Goal: Task Accomplishment & Management: Manage account settings

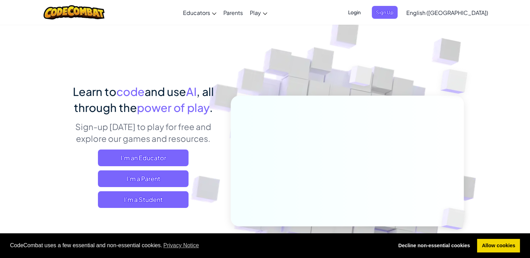
click at [365, 13] on span "Login" at bounding box center [354, 12] width 21 height 13
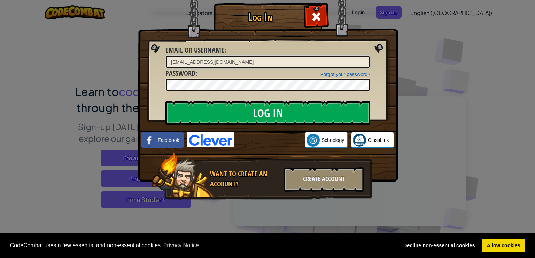
type input "[EMAIL_ADDRESS][DOMAIN_NAME]"
click at [332, 72] on link "Forgot your password?" at bounding box center [345, 75] width 50 height 6
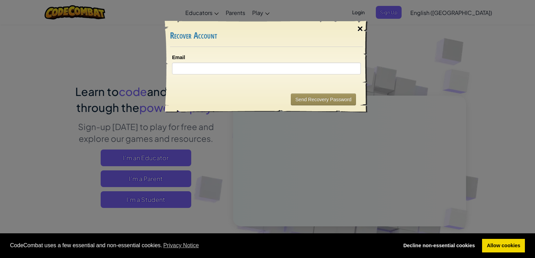
click at [361, 27] on div "×" at bounding box center [360, 29] width 16 height 20
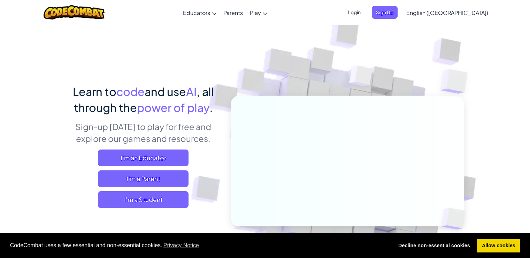
click at [365, 13] on span "Login" at bounding box center [354, 12] width 21 height 13
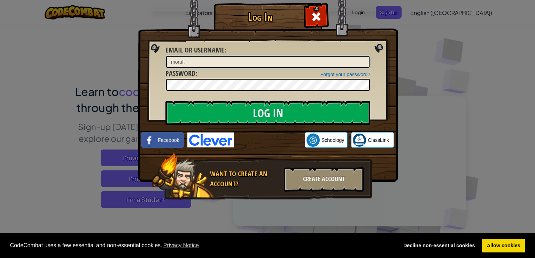
type input "[EMAIL_ADDRESS][DOMAIN_NAME]"
click at [335, 74] on link "Forgot your password?" at bounding box center [345, 75] width 50 height 6
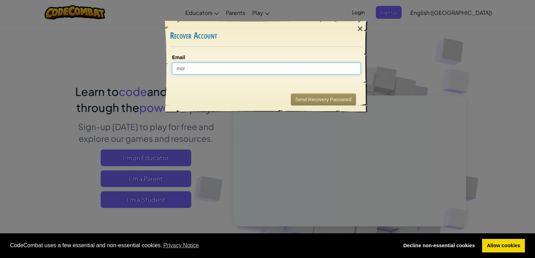
type input "moru"
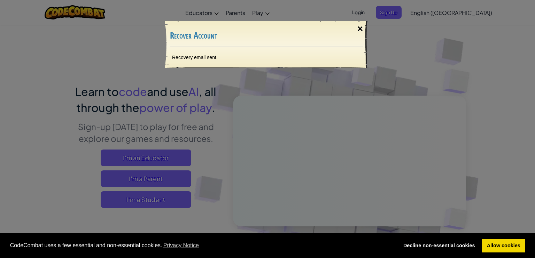
click at [360, 30] on div "×" at bounding box center [360, 29] width 16 height 20
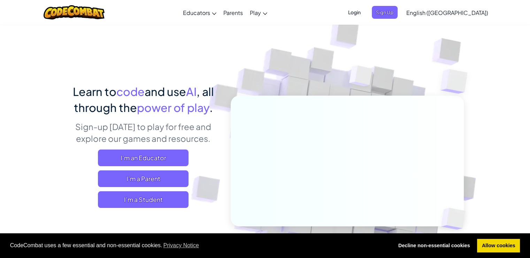
click at [365, 11] on span "Login" at bounding box center [354, 12] width 21 height 13
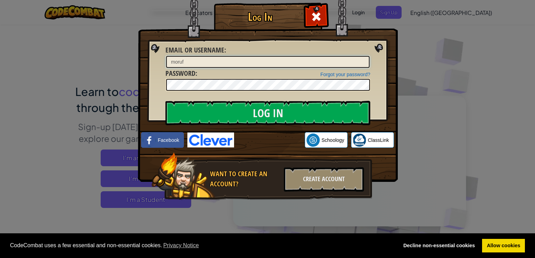
type input "[EMAIL_ADDRESS][DOMAIN_NAME]"
click at [386, 87] on img at bounding box center [268, 80] width 260 height 203
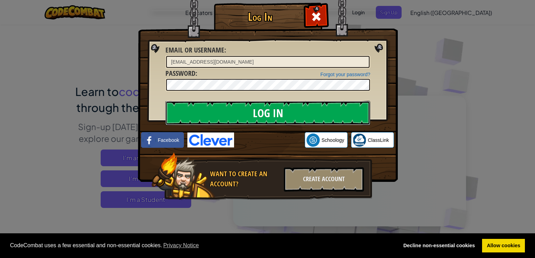
click at [279, 114] on input "Log In" at bounding box center [267, 113] width 205 height 24
